Goal: Navigation & Orientation: Find specific page/section

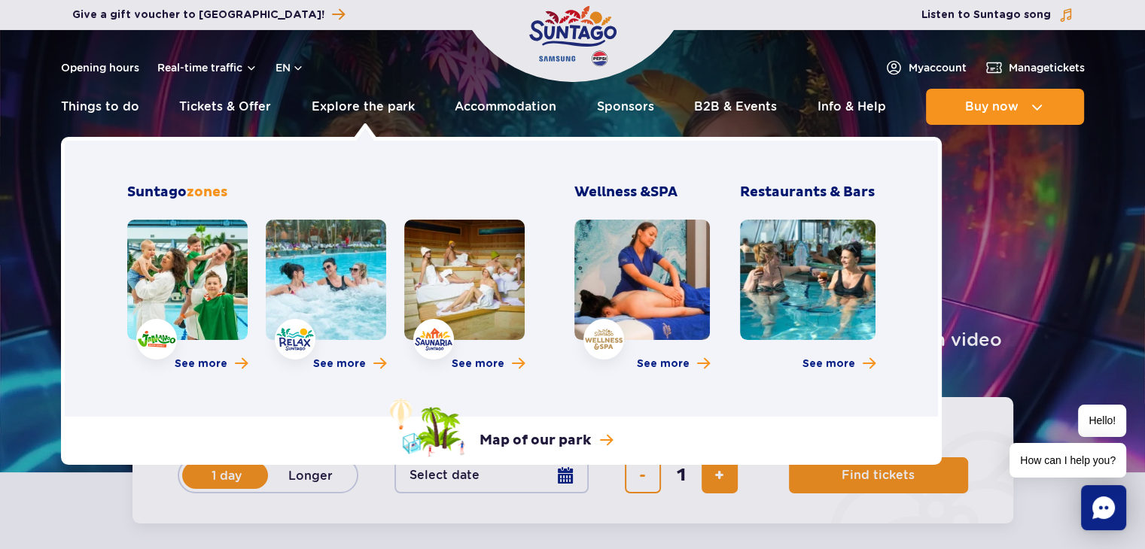
click at [181, 308] on link at bounding box center [187, 280] width 120 height 120
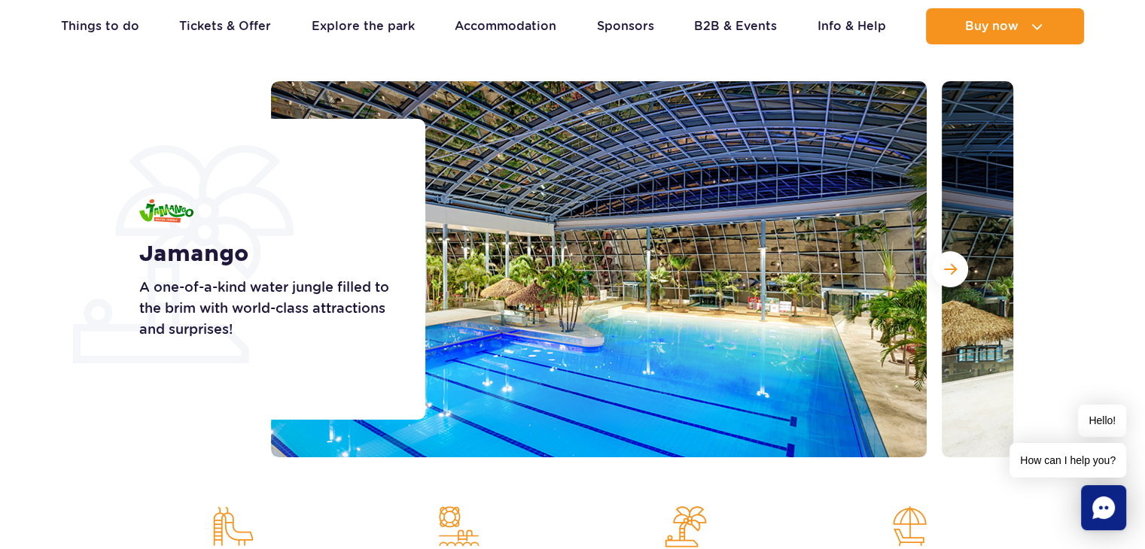
scroll to position [157, 0]
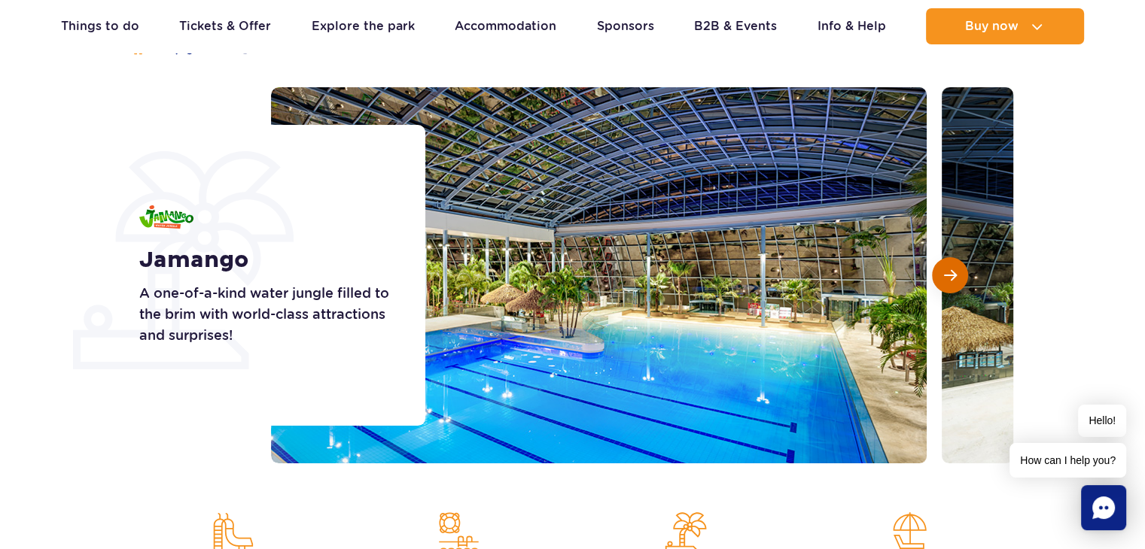
click at [954, 275] on span "Next slide" at bounding box center [950, 276] width 13 height 14
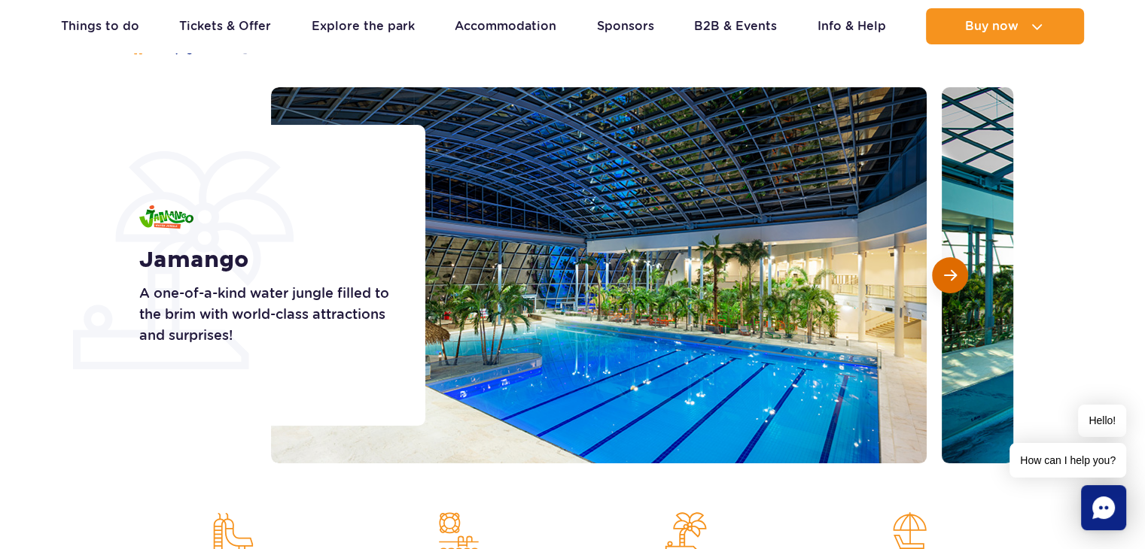
click at [954, 275] on span "Next slide" at bounding box center [950, 276] width 13 height 14
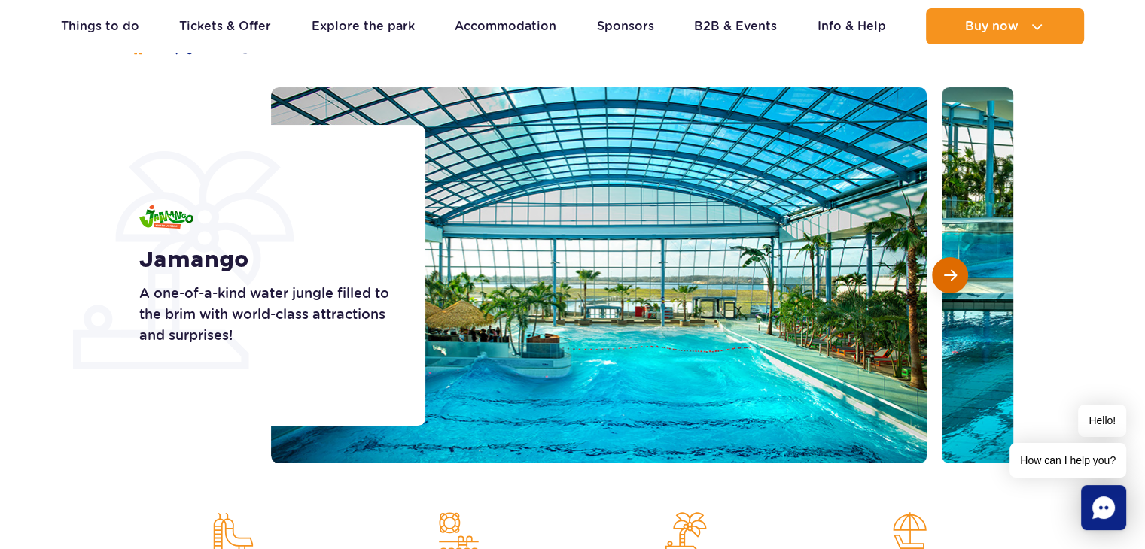
click at [954, 275] on span "Next slide" at bounding box center [950, 276] width 13 height 14
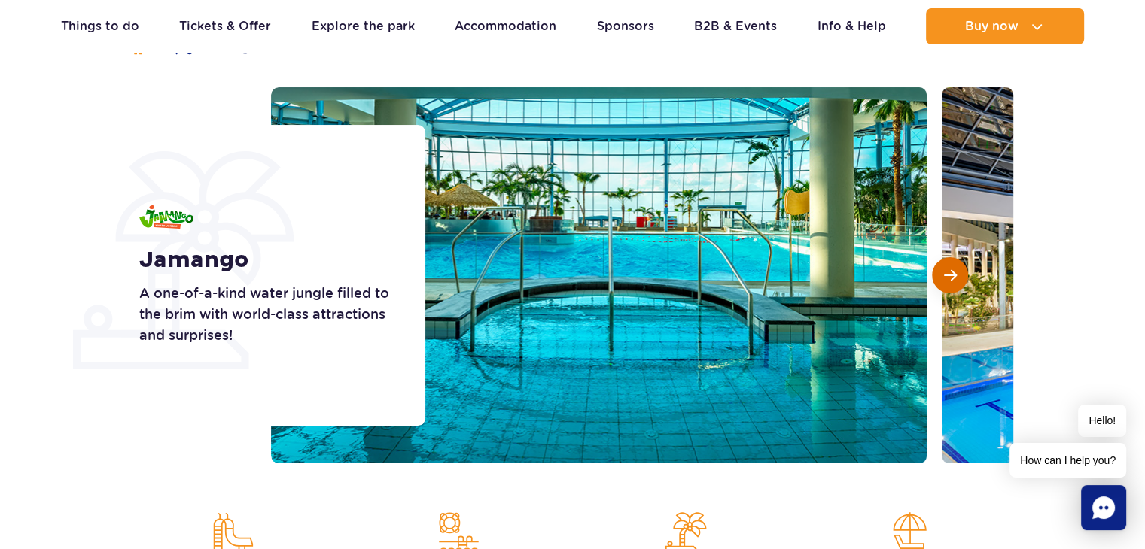
click at [954, 275] on span "Next slide" at bounding box center [950, 276] width 13 height 14
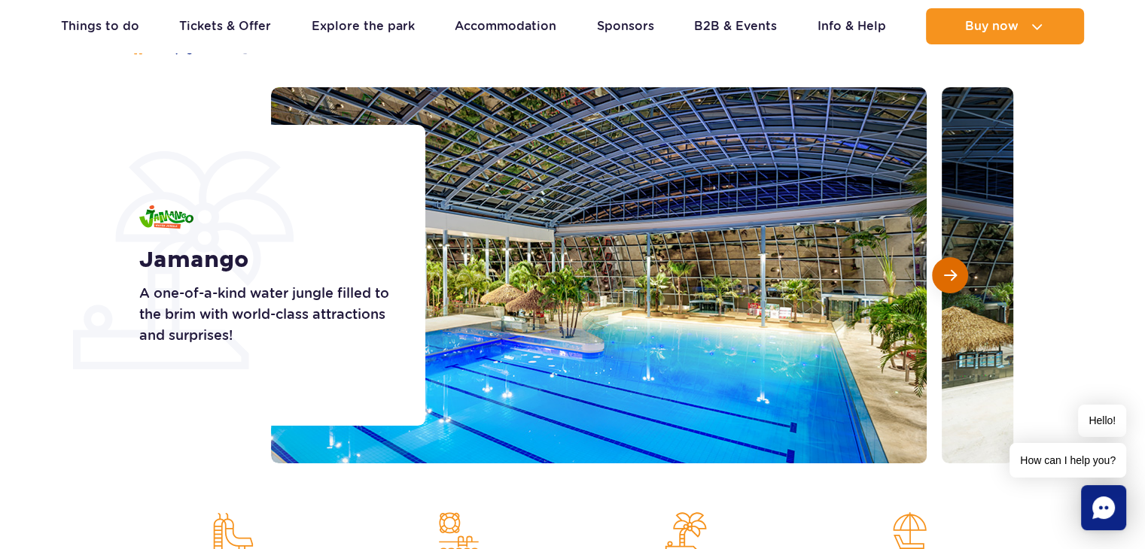
click at [954, 275] on span "Next slide" at bounding box center [950, 276] width 13 height 14
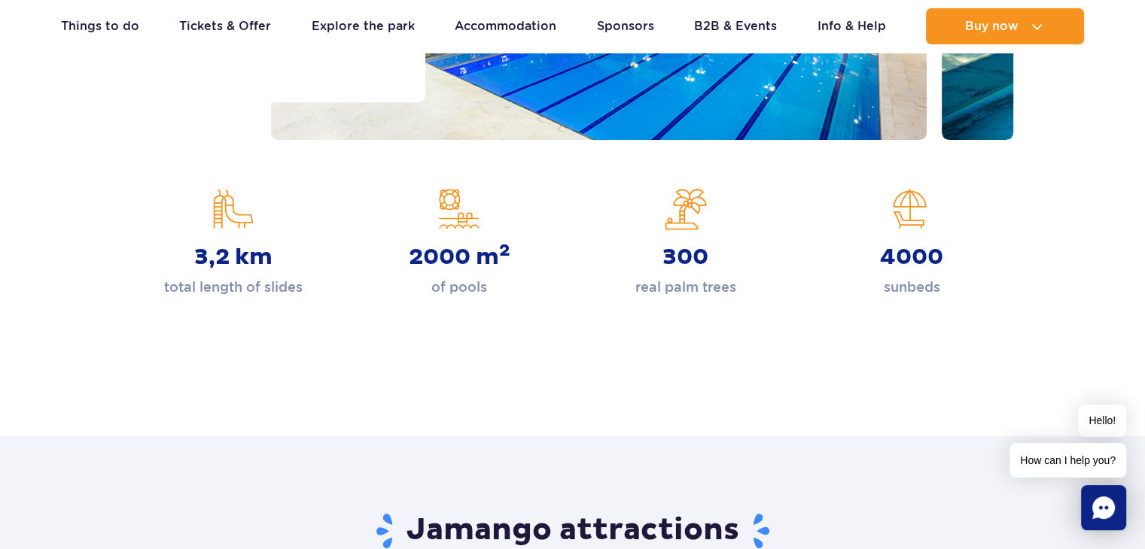
scroll to position [0, 0]
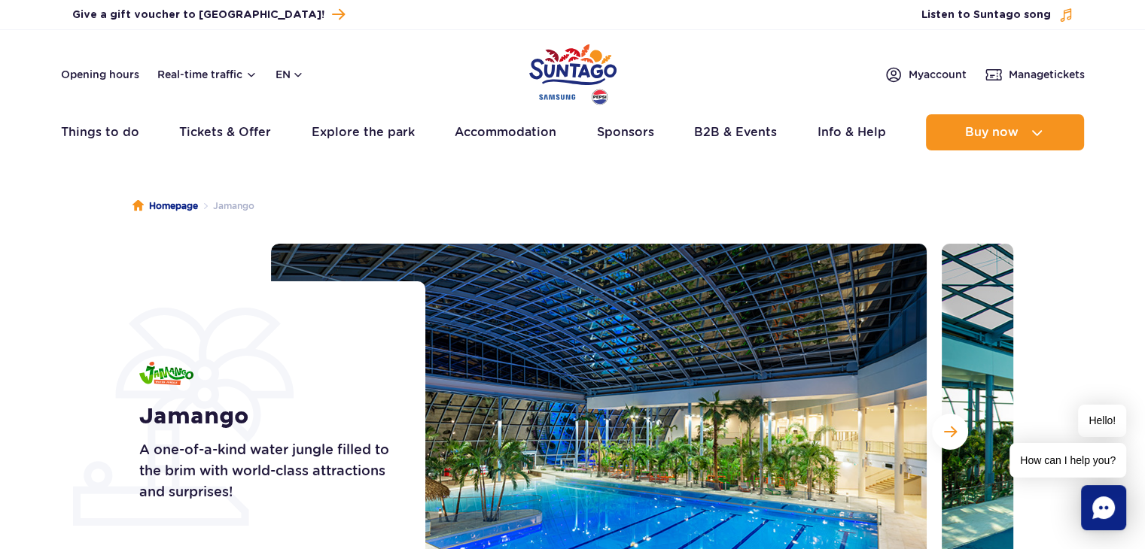
click at [546, 87] on img "Park of Poland" at bounding box center [572, 74] width 87 height 69
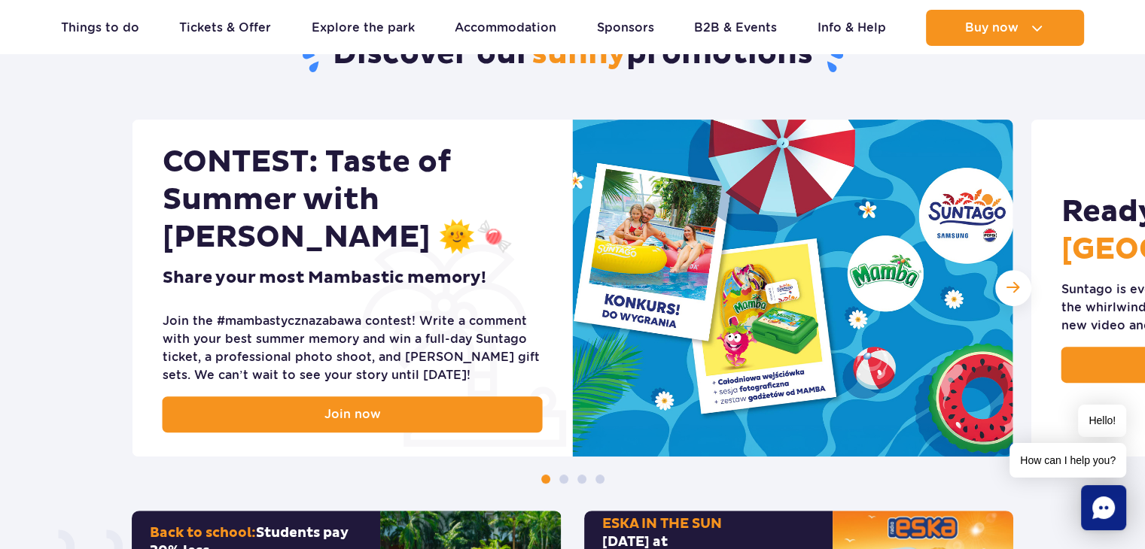
scroll to position [586, 0]
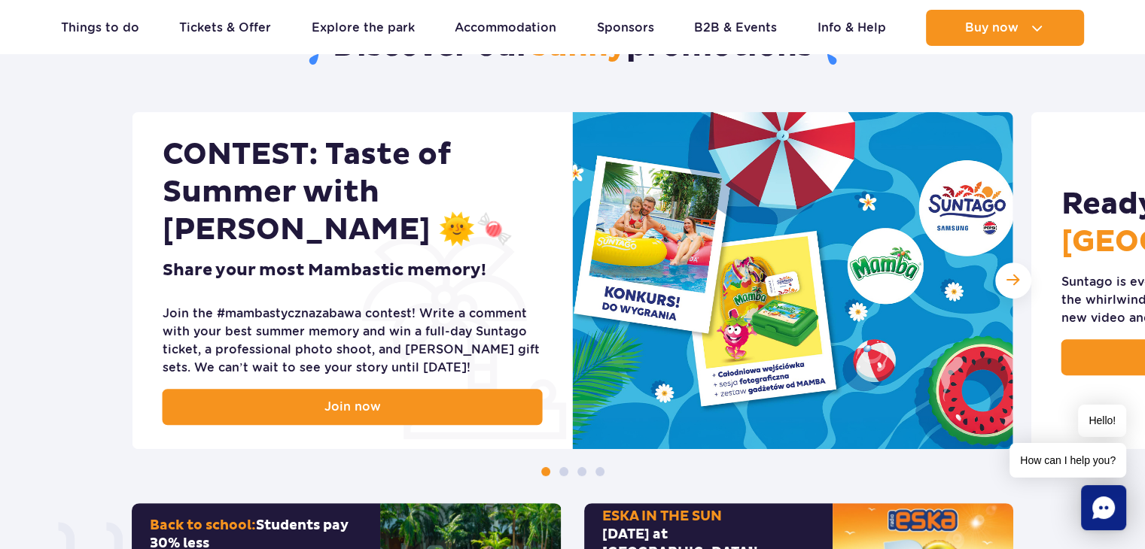
click at [1019, 283] on div "Next slide" at bounding box center [1013, 281] width 36 height 36
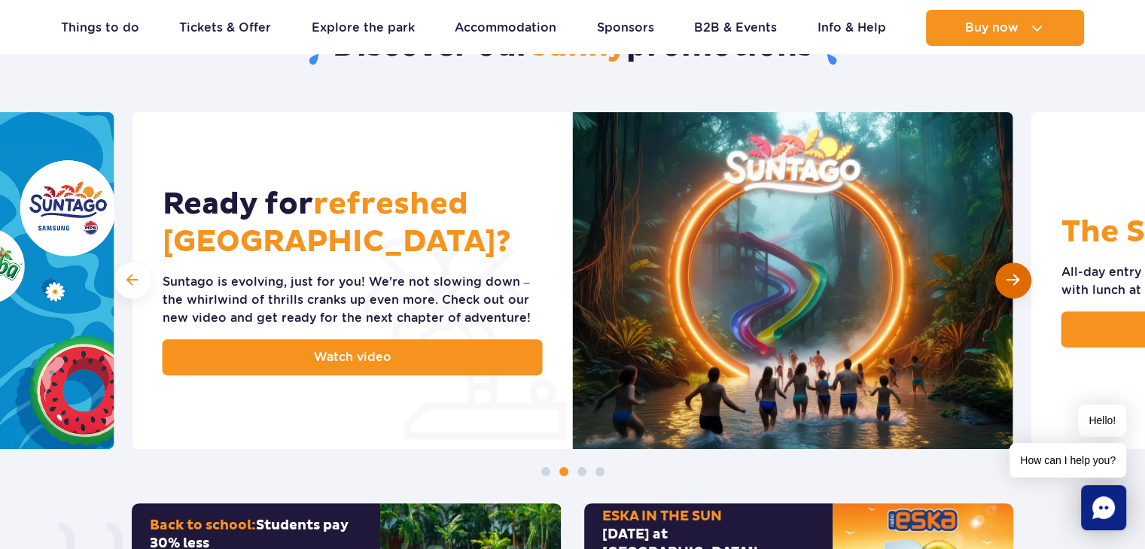
click at [1019, 283] on div "Next slide" at bounding box center [1013, 281] width 36 height 36
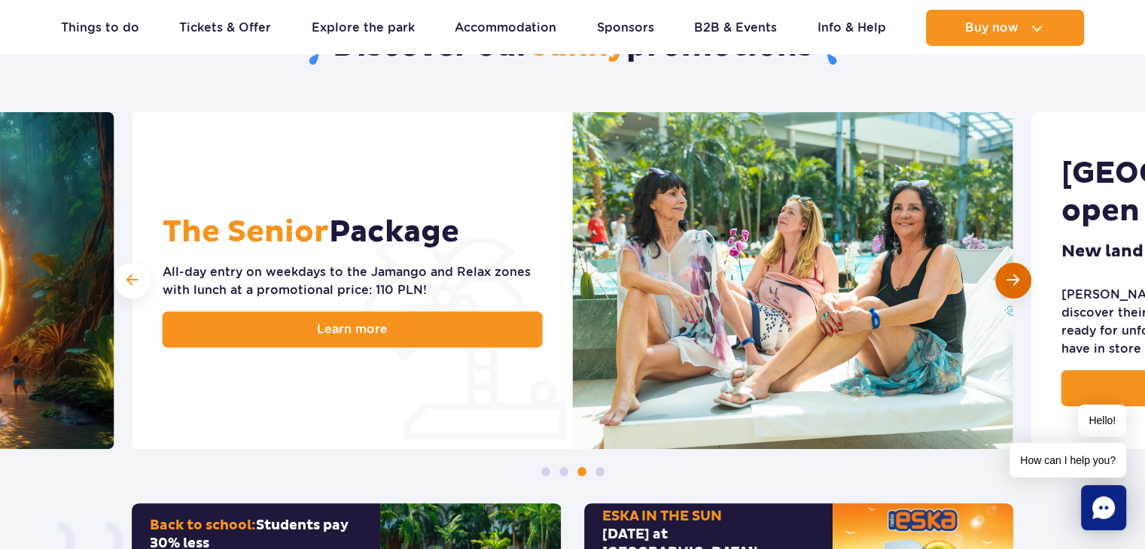
click at [1019, 283] on div "Next slide" at bounding box center [1013, 281] width 36 height 36
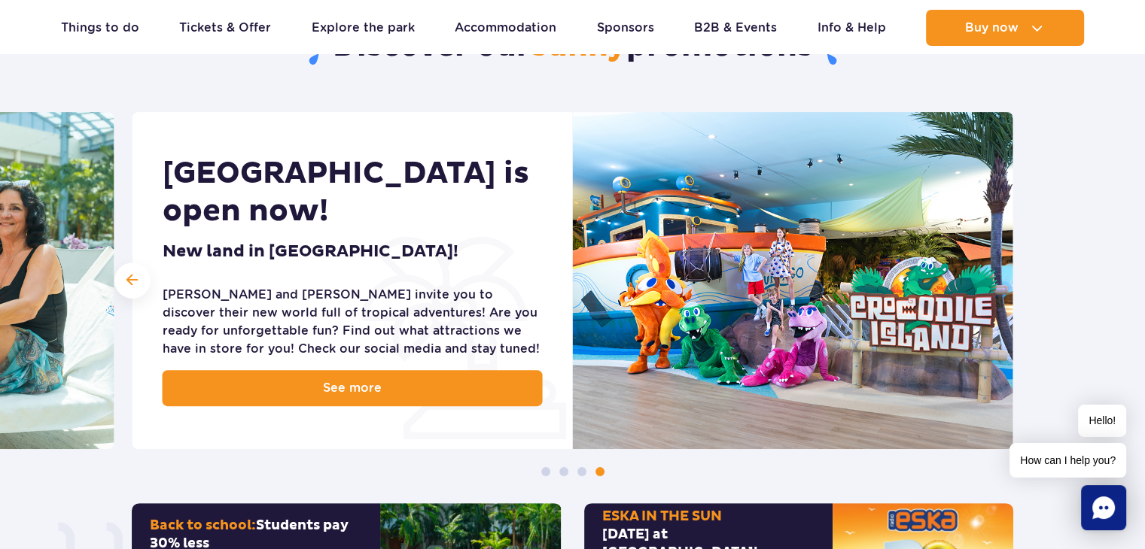
click at [1019, 283] on div "CONTEST: Taste of Summer with Mamba 🌞🍬 Share your most Mambastic memory! Join t…" at bounding box center [572, 294] width 1145 height 364
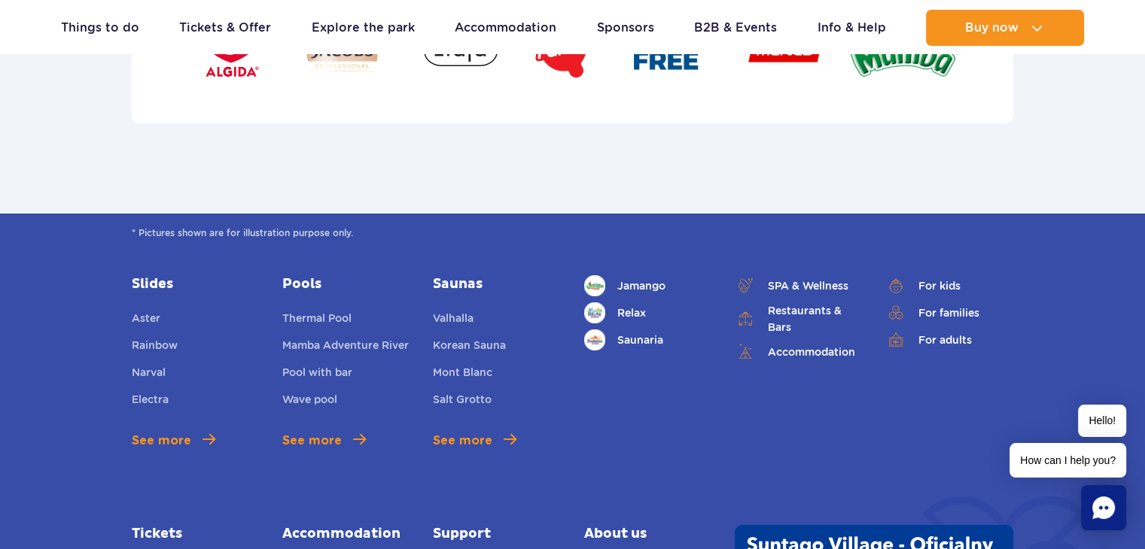
scroll to position [5080, 0]
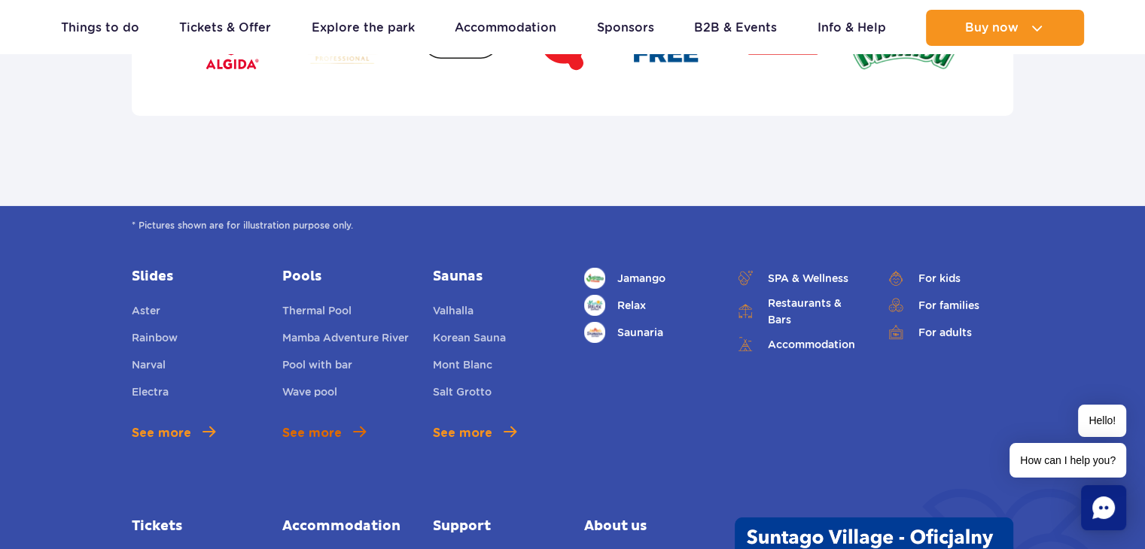
click at [348, 436] on link "See more" at bounding box center [324, 433] width 84 height 18
